Goal: Transaction & Acquisition: Book appointment/travel/reservation

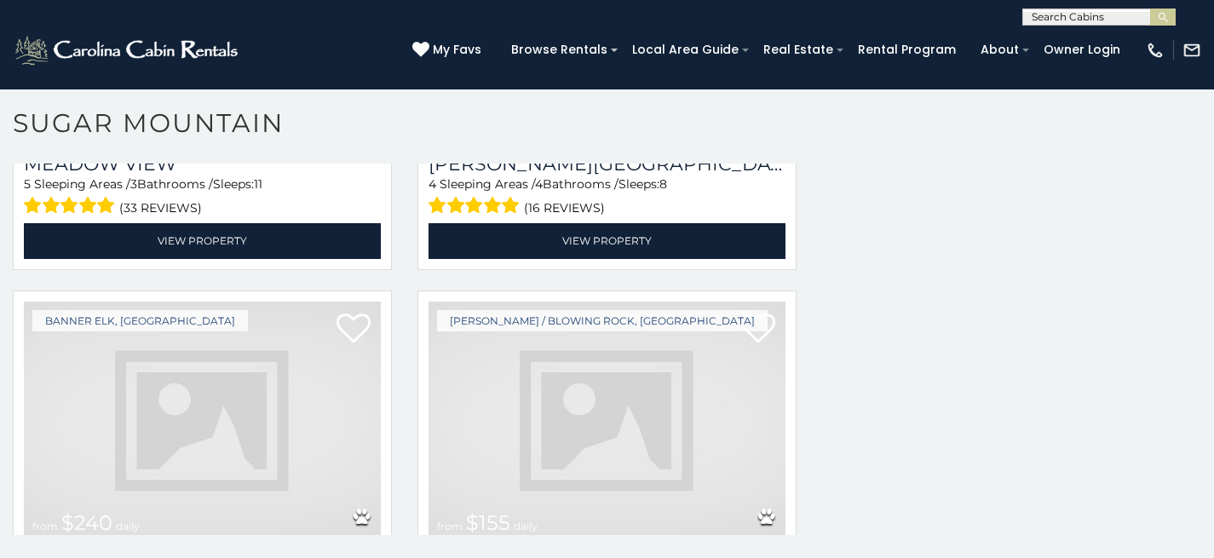
scroll to position [3533, 0]
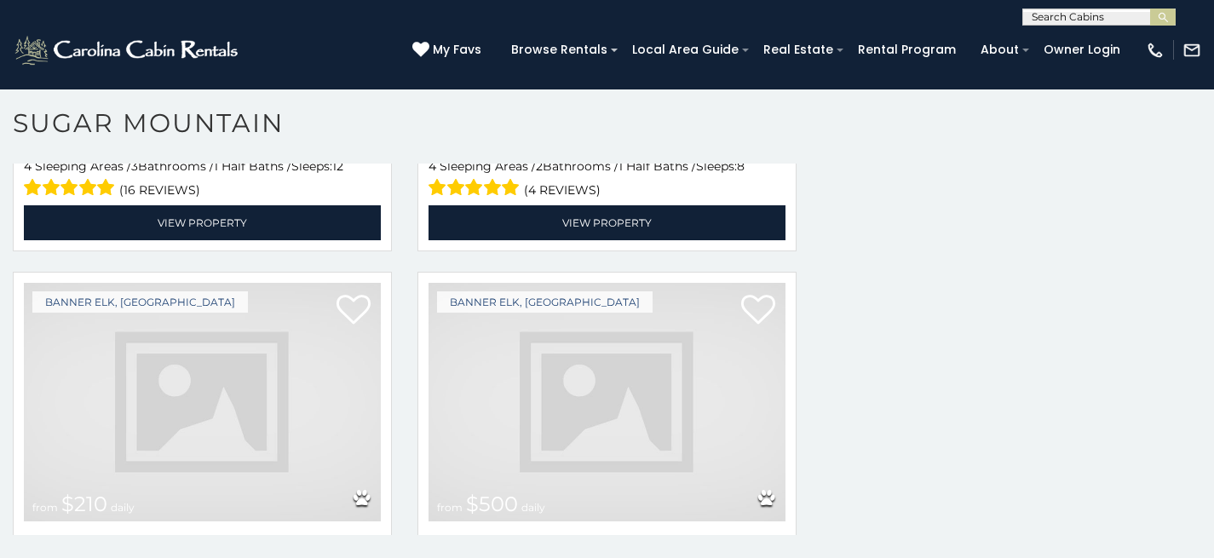
click at [466, 374] on img at bounding box center [607, 402] width 357 height 239
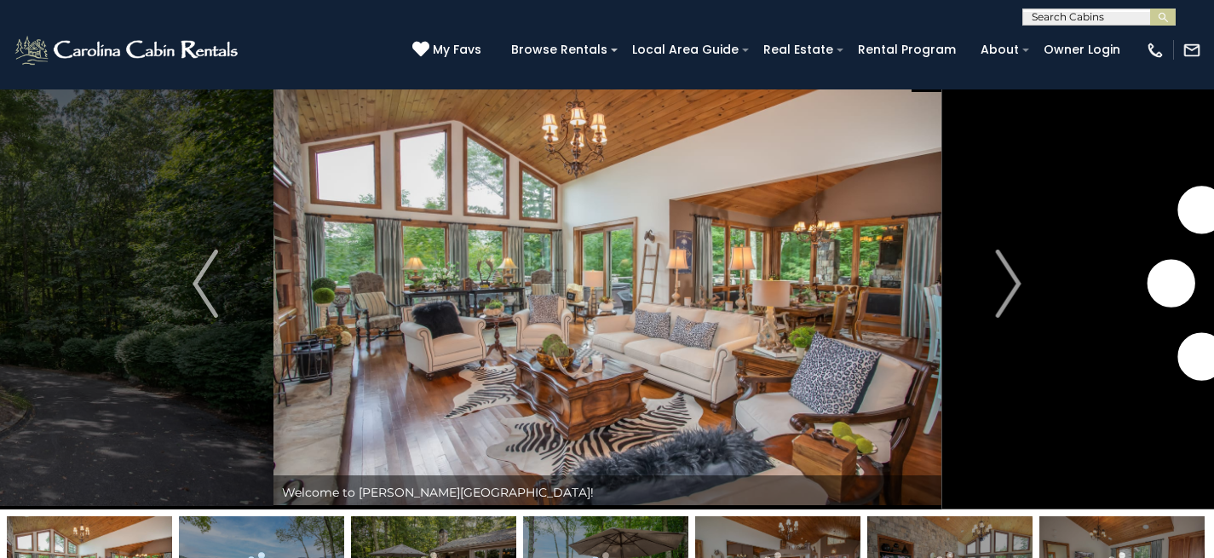
scroll to position [60, 0]
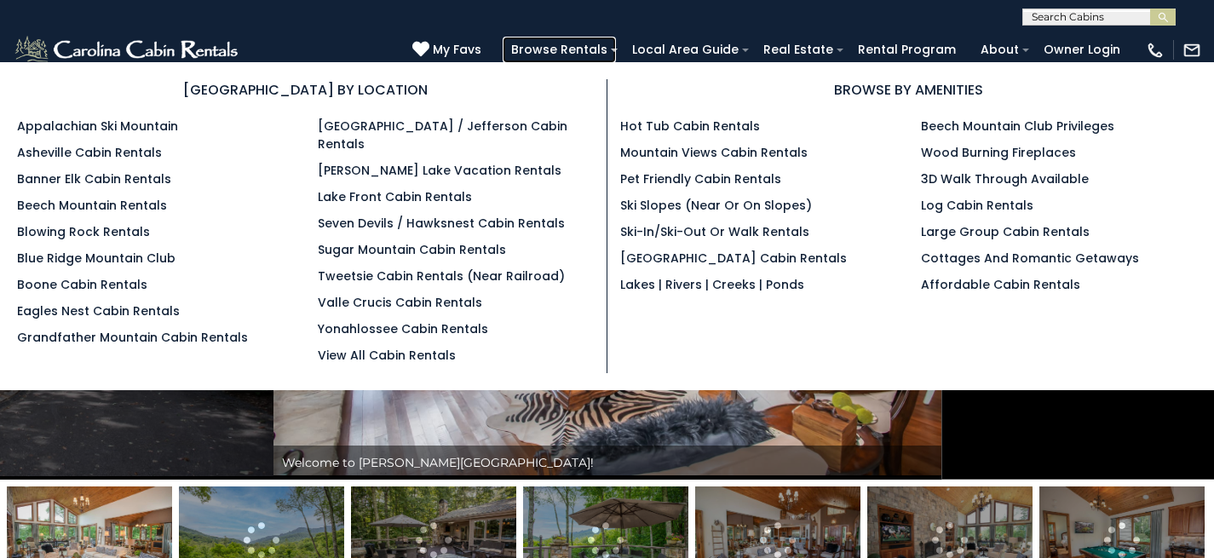
click at [616, 51] on link "Browse Rentals" at bounding box center [559, 50] width 113 height 26
